Goal: Find specific page/section: Find specific page/section

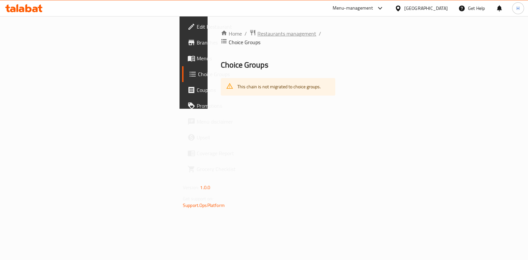
click at [257, 30] on span "Restaurants management" at bounding box center [286, 34] width 59 height 8
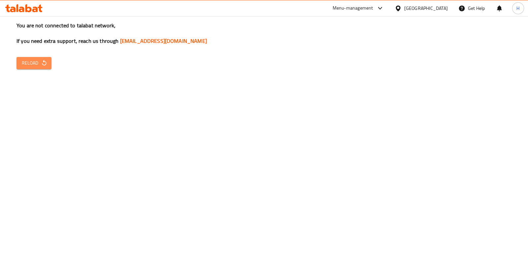
drag, startPoint x: 21, startPoint y: 62, endPoint x: 11, endPoint y: 3, distance: 60.6
click at [19, 57] on button "Reload" at bounding box center [33, 63] width 35 height 12
click at [31, 62] on span "Reload" at bounding box center [34, 63] width 24 height 8
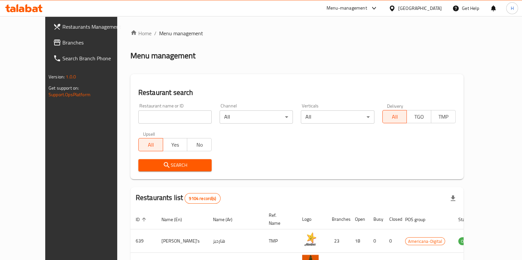
click at [176, 116] on input "search" at bounding box center [174, 117] width 73 height 13
type input "Habeeb Turkish Restaurant"
click at [164, 165] on icon "submit" at bounding box center [167, 165] width 6 height 6
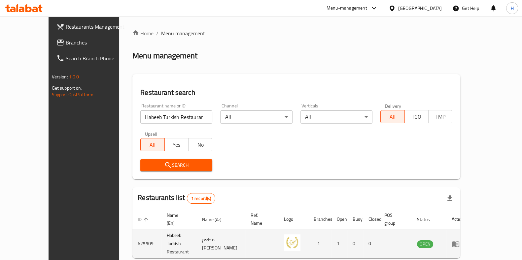
click at [132, 235] on td "625509" at bounding box center [146, 244] width 29 height 29
click at [132, 234] on td "625509" at bounding box center [146, 244] width 29 height 29
click at [132, 231] on td "625509" at bounding box center [146, 244] width 29 height 29
copy td "625509"
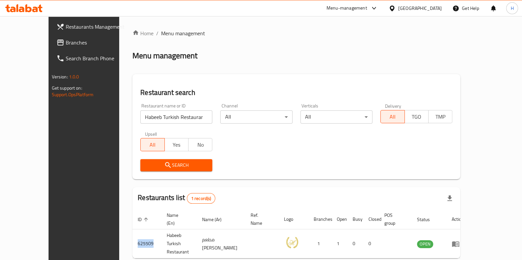
copy td "625509"
